Goal: Transaction & Acquisition: Purchase product/service

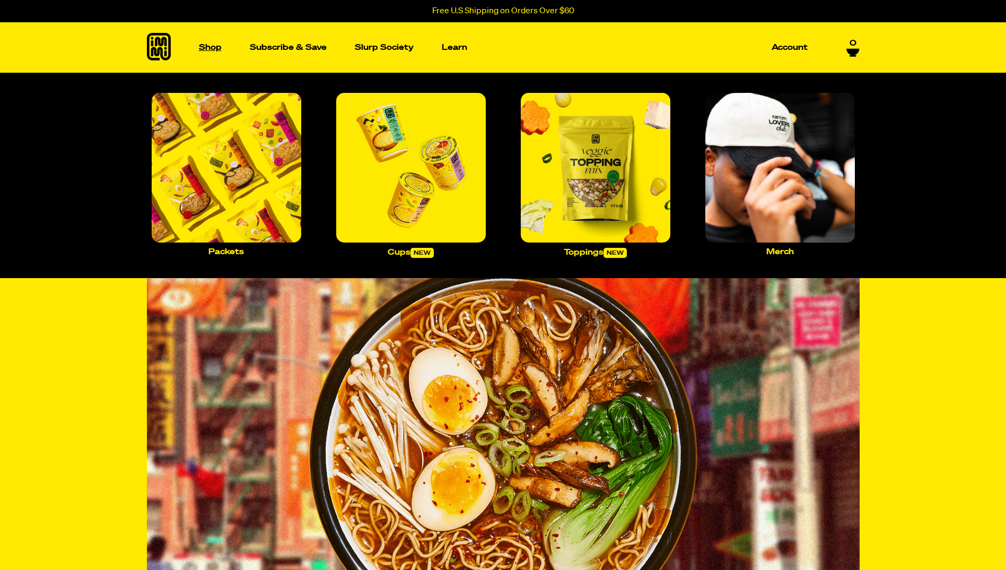
click at [200, 47] on p "Shop" at bounding box center [210, 48] width 23 height 8
click at [213, 154] on img "Main navigation" at bounding box center [227, 168] width 150 height 150
